Goal: Information Seeking & Learning: Find specific page/section

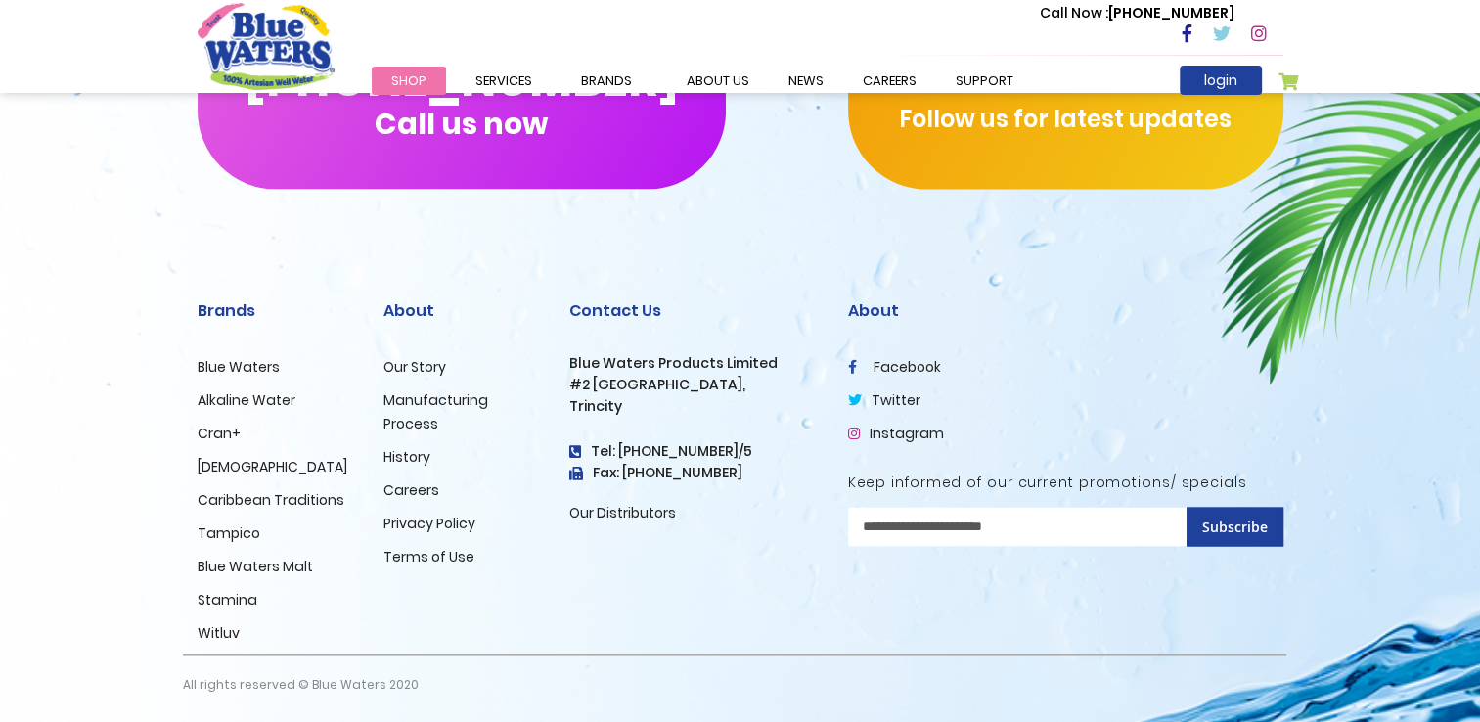
scroll to position [3359, 0]
click at [215, 366] on link "Blue Waters" at bounding box center [239, 366] width 82 height 20
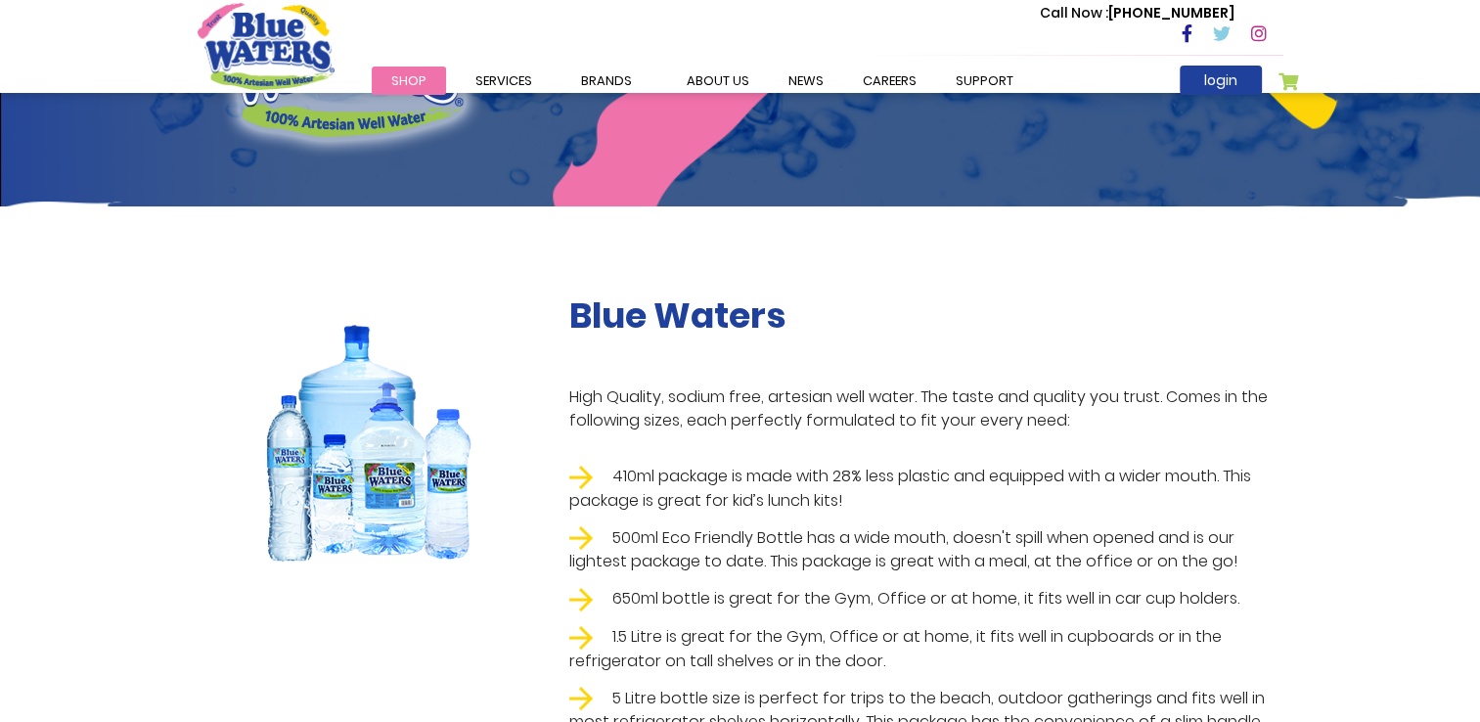
scroll to position [180, 0]
click at [634, 538] on li "500ml Eco Friendly Bottle has a wide mouth, doesn't spill when opened and is ou…" at bounding box center [926, 550] width 714 height 48
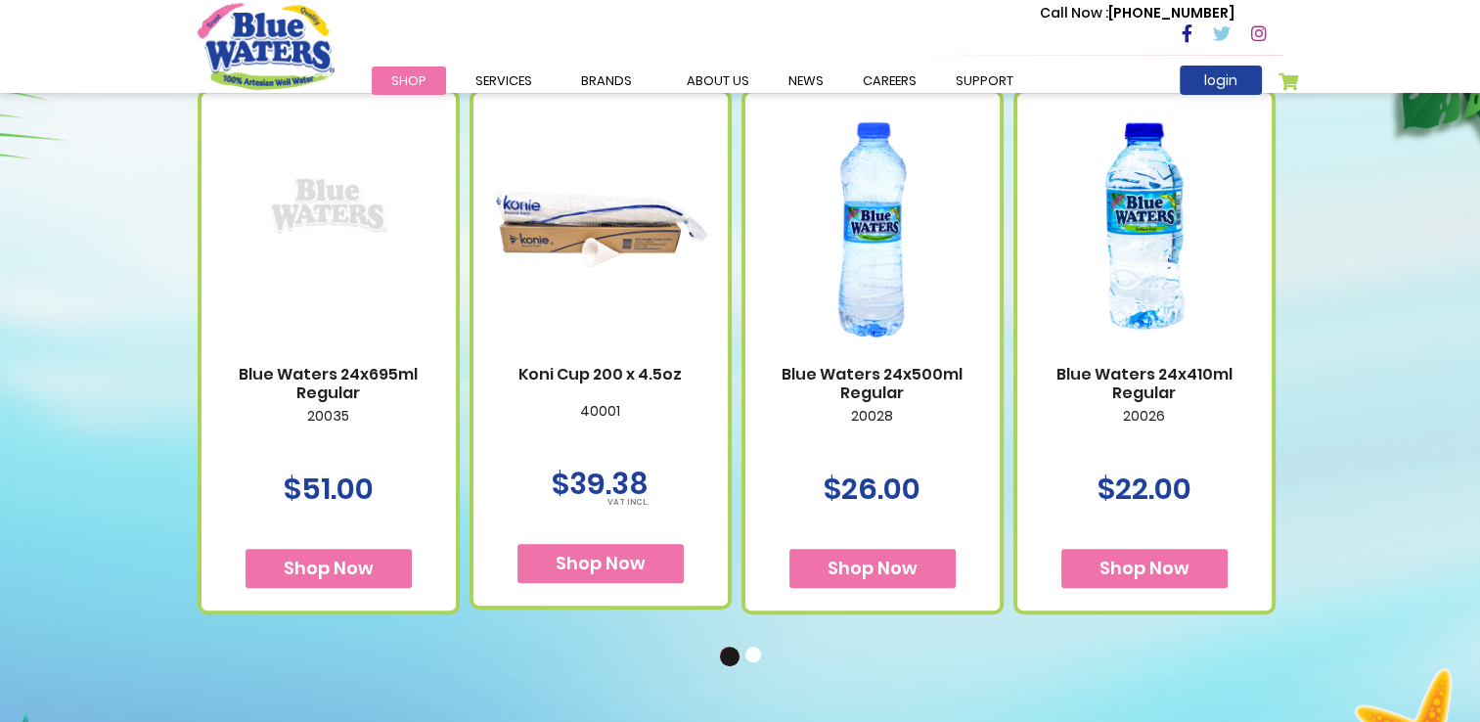
scroll to position [1170, 0]
click at [756, 663] on button "2" at bounding box center [755, 657] width 20 height 20
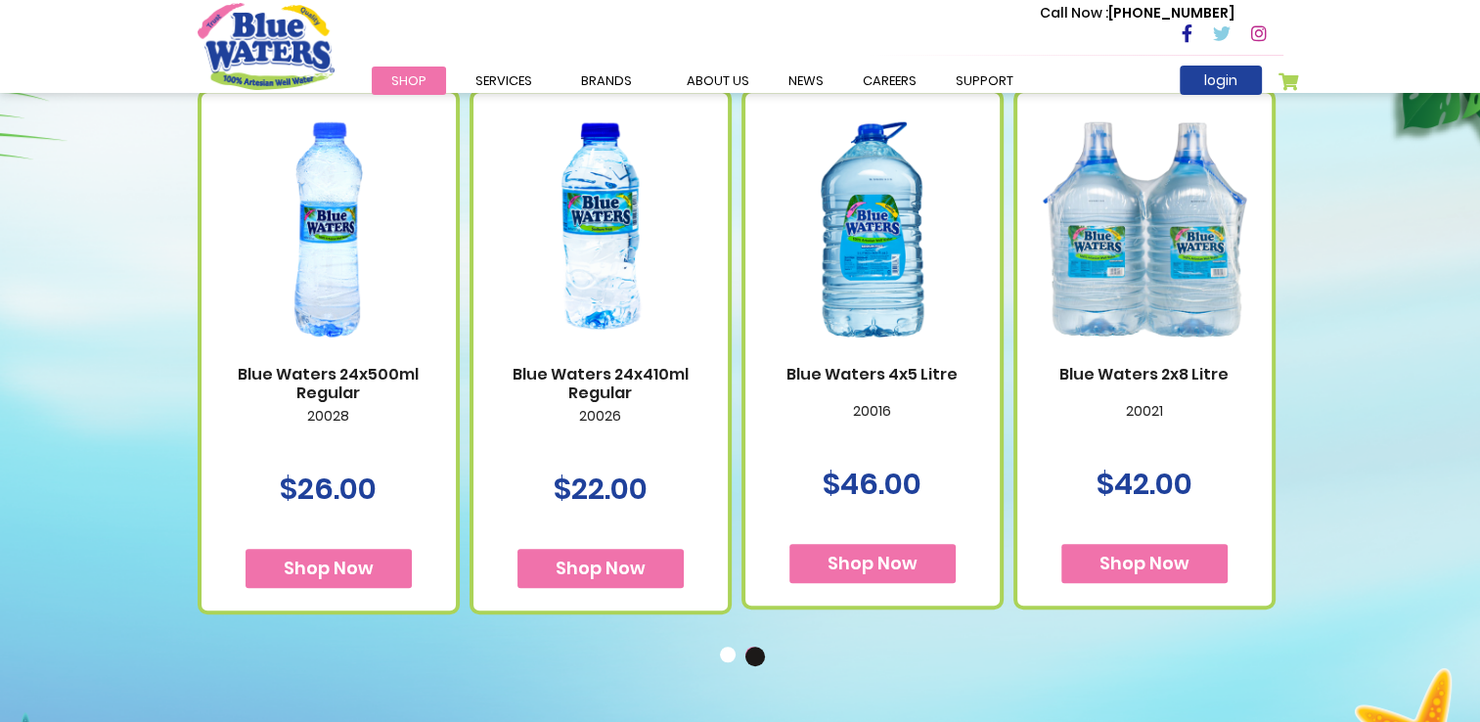
click at [727, 655] on button "1" at bounding box center [730, 657] width 20 height 20
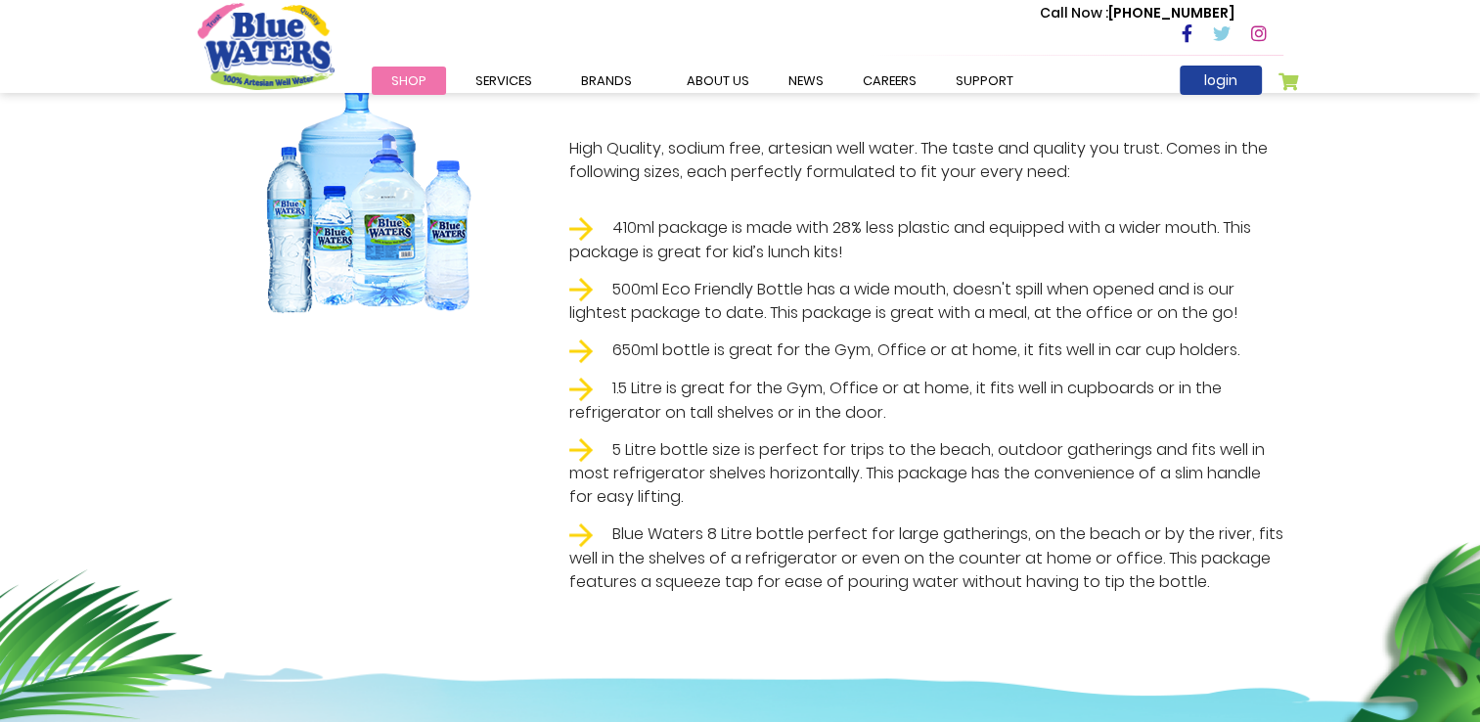
scroll to position [433, 0]
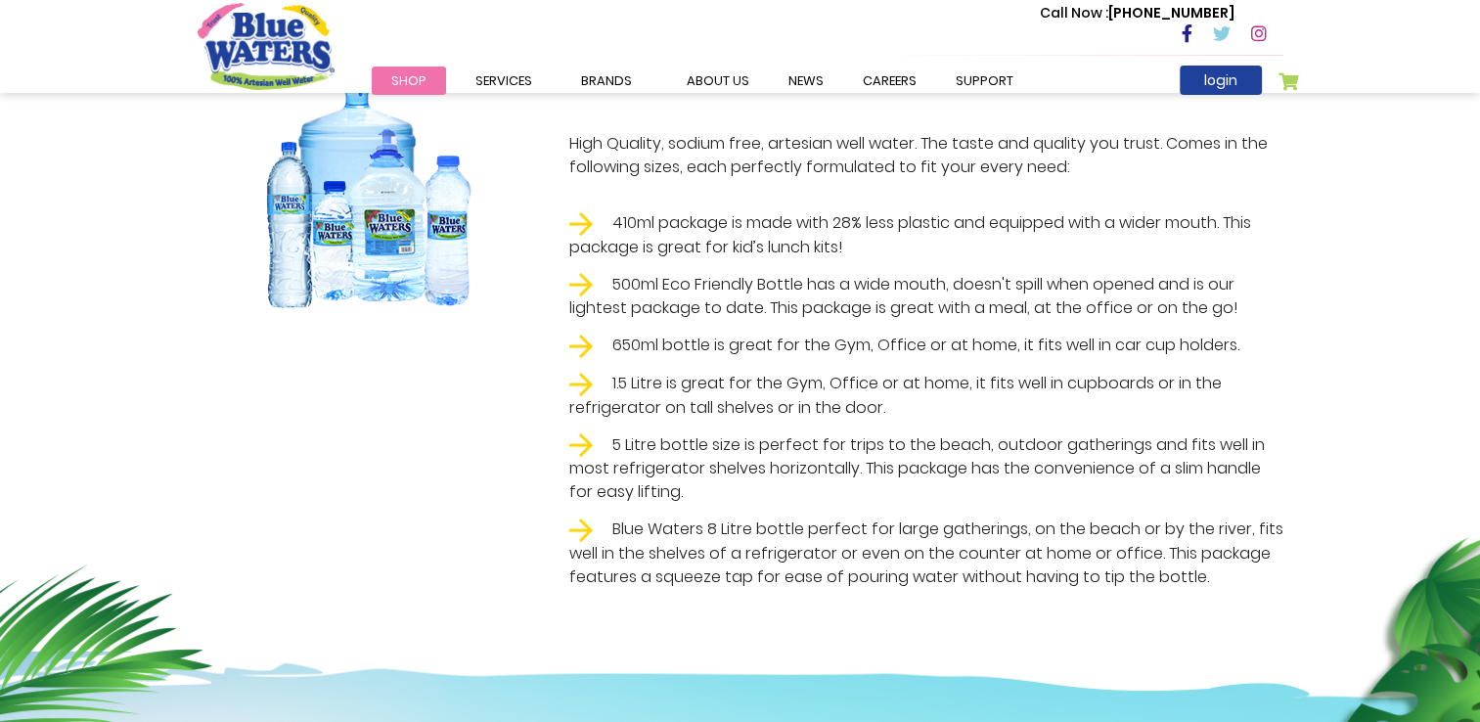
click at [289, 209] on img at bounding box center [369, 187] width 246 height 292
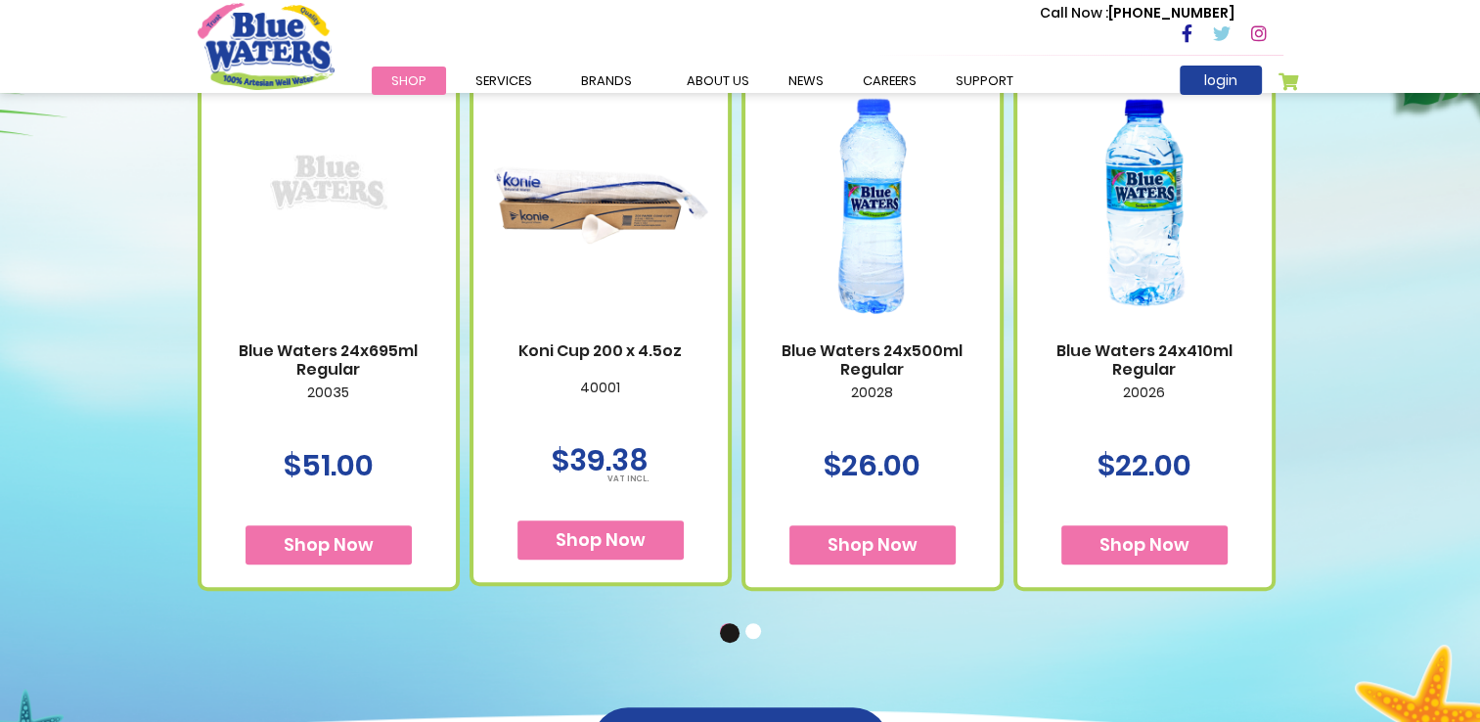
scroll to position [1195, 0]
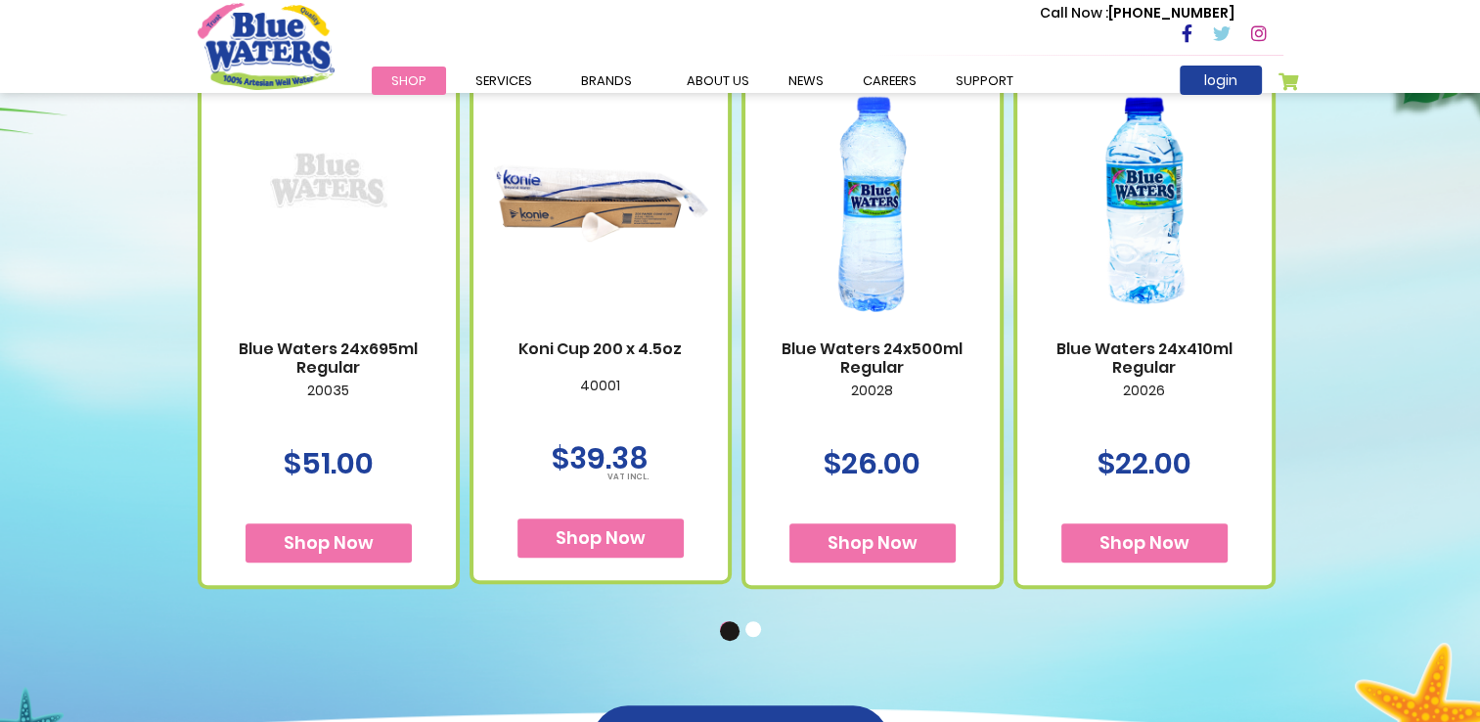
click at [747, 634] on button "2" at bounding box center [755, 631] width 20 height 20
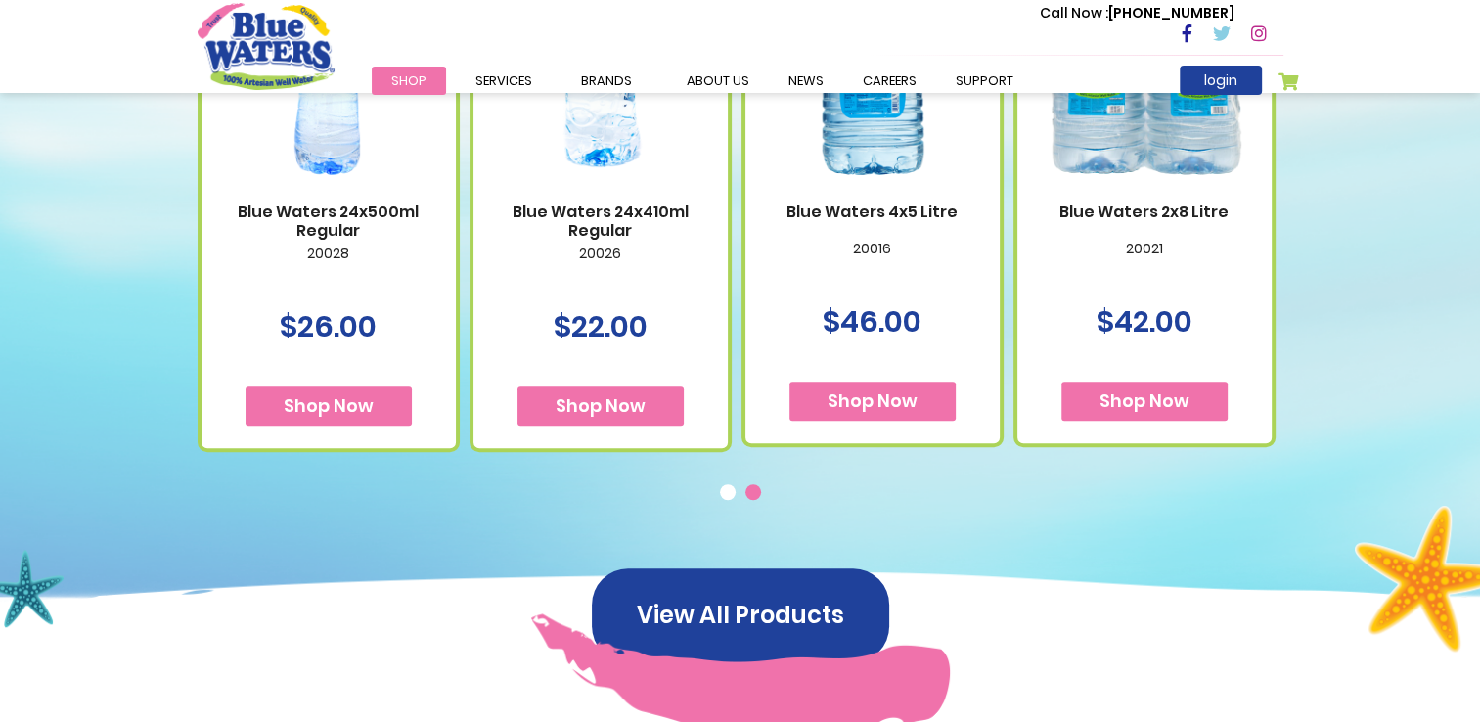
scroll to position [1334, 0]
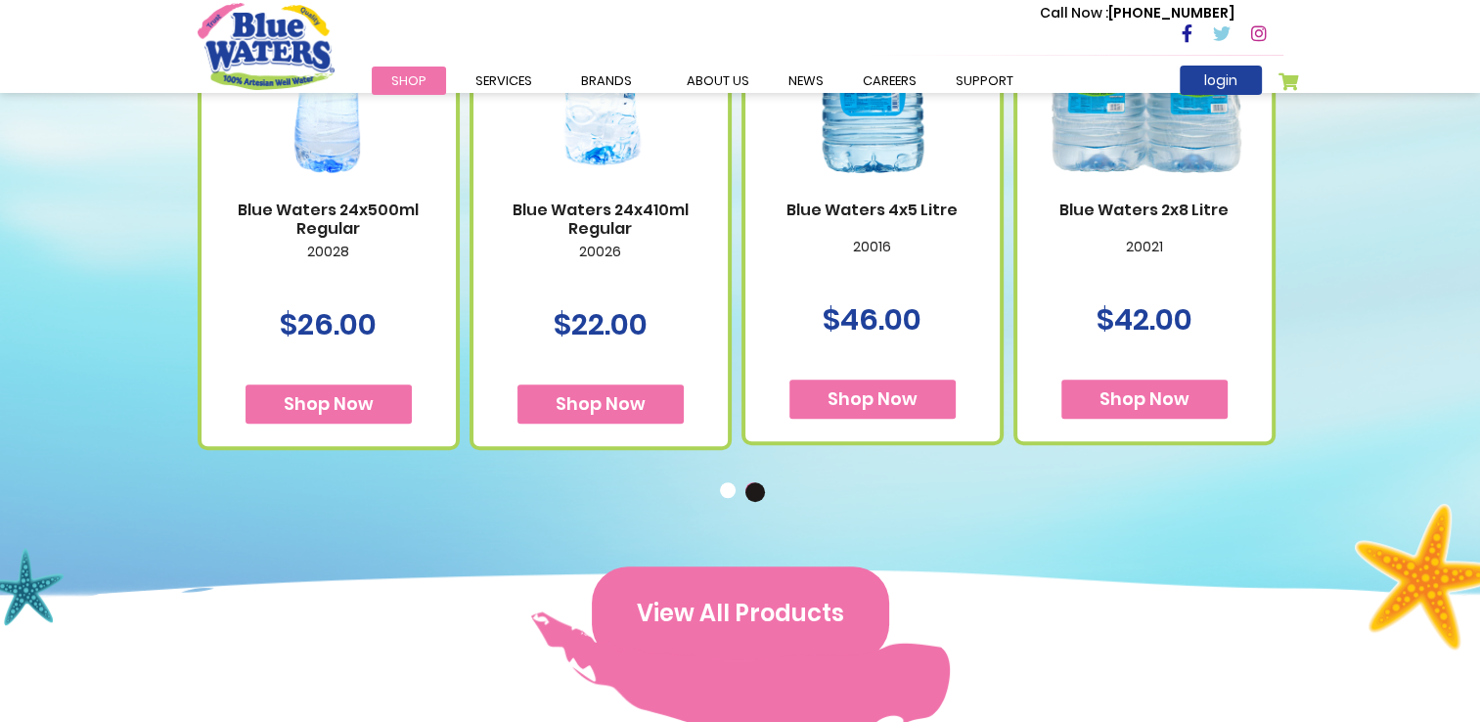
click at [708, 593] on button "View All Products" at bounding box center [740, 613] width 297 height 94
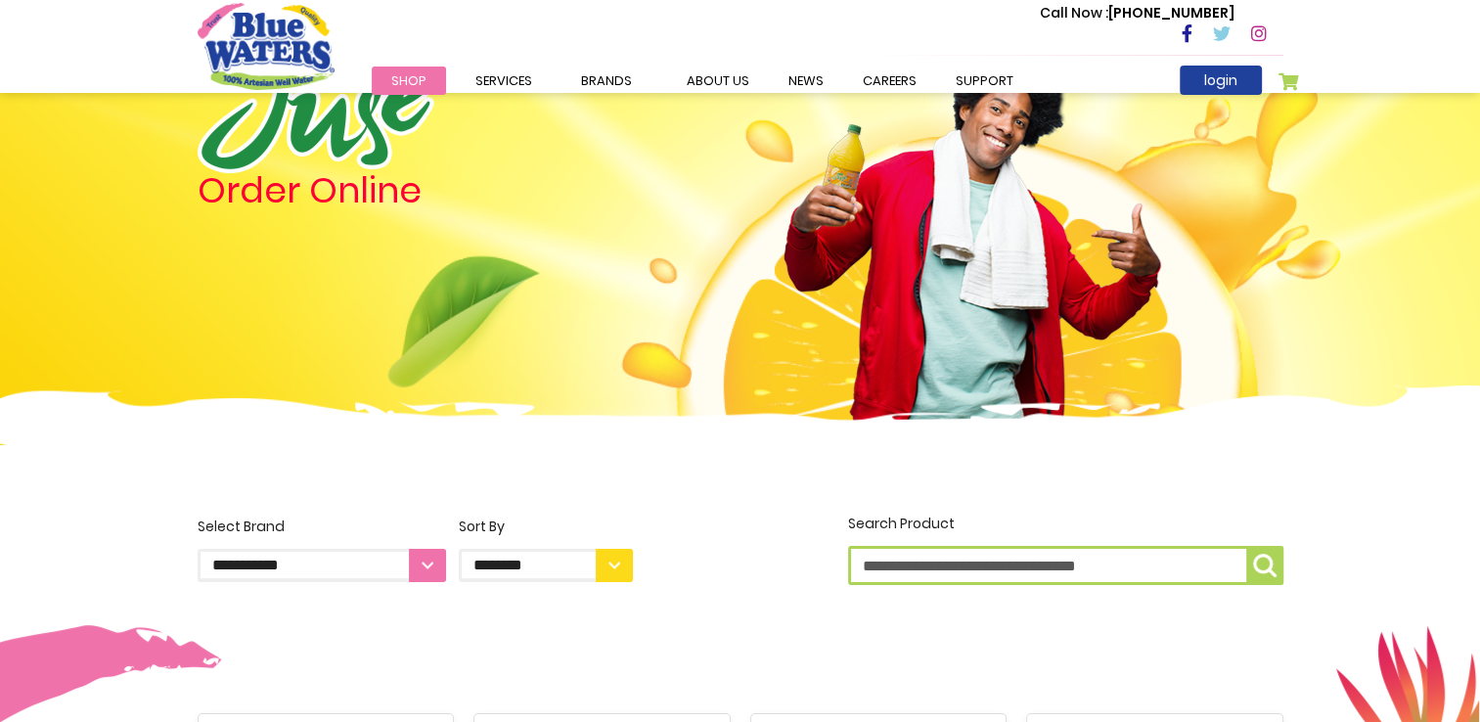
scroll to position [109, 0]
click at [614, 560] on select "**********" at bounding box center [546, 564] width 174 height 33
click at [1110, 564] on input "Search Product" at bounding box center [1065, 564] width 435 height 39
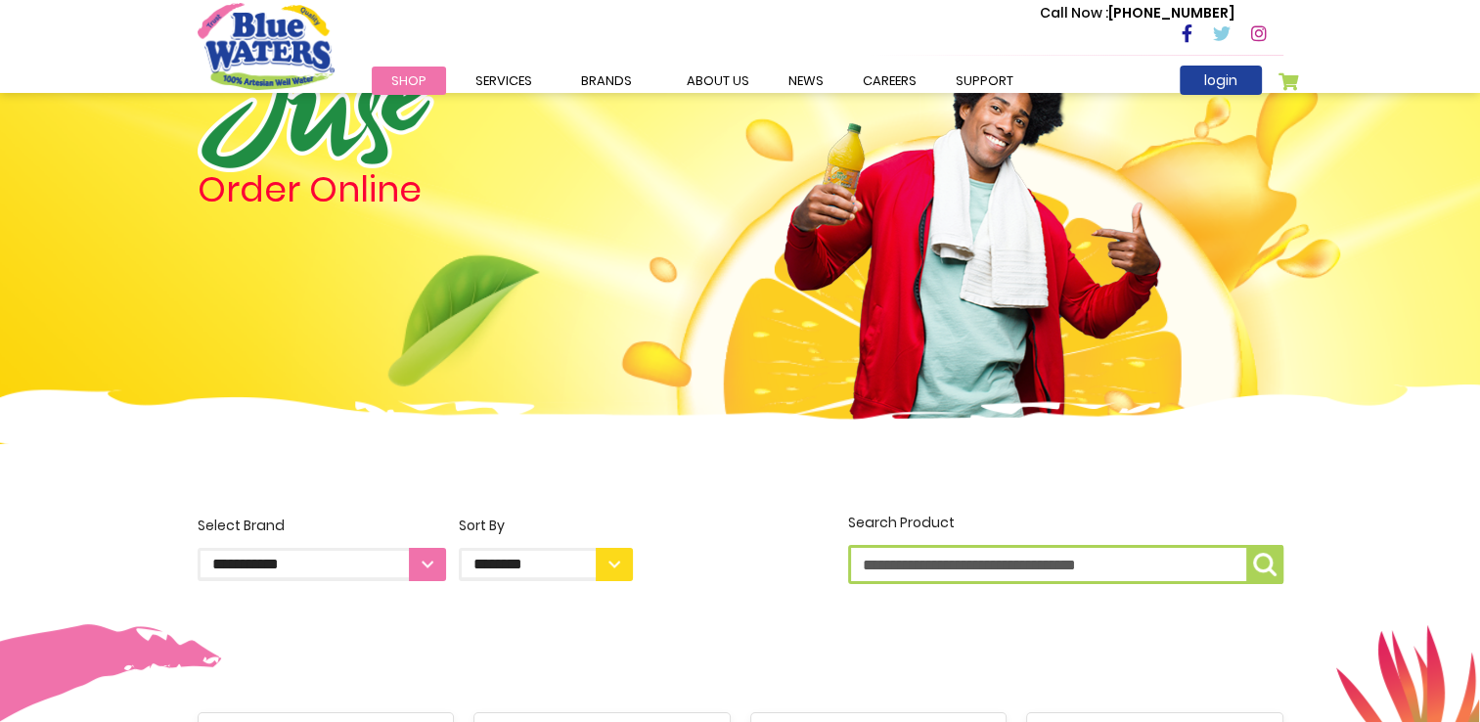
click at [940, 572] on input "Search Product" at bounding box center [1065, 564] width 435 height 39
type input "**********"
click at [1246, 545] on button "**********" at bounding box center [1264, 564] width 37 height 39
